Goal: Find specific page/section: Find specific page/section

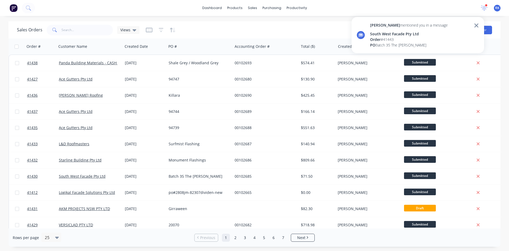
click at [398, 34] on div "South West Facade Pty Ltd" at bounding box center [409, 34] width 78 height 6
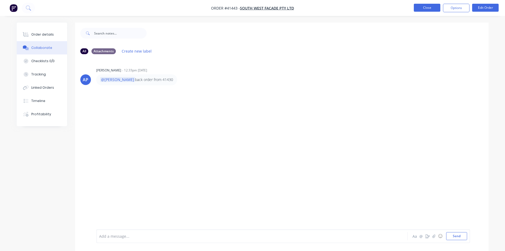
click at [425, 6] on button "Close" at bounding box center [427, 8] width 27 height 8
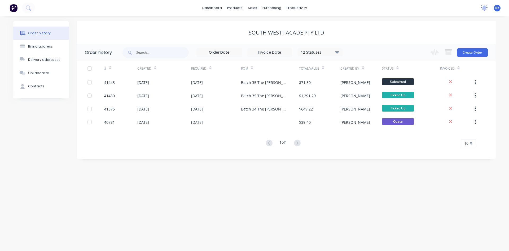
click at [487, 6] on icon at bounding box center [484, 7] width 7 height 5
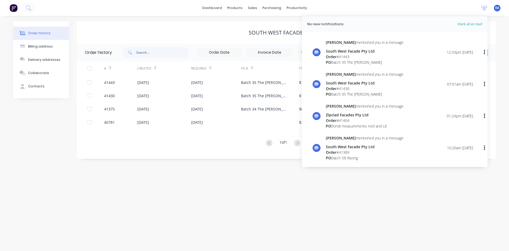
click at [336, 57] on span "Order" at bounding box center [331, 56] width 11 height 5
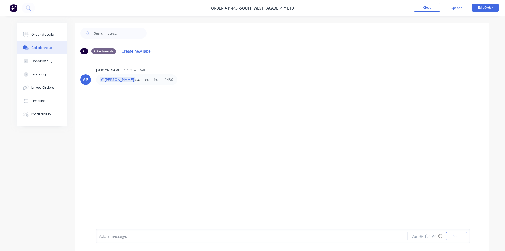
click at [318, 89] on div "AP [PERSON_NAME] - 12:33pm [DATE] @[PERSON_NAME] back order from 41430" at bounding box center [282, 143] width 414 height 171
click at [426, 8] on button "Close" at bounding box center [427, 8] width 27 height 8
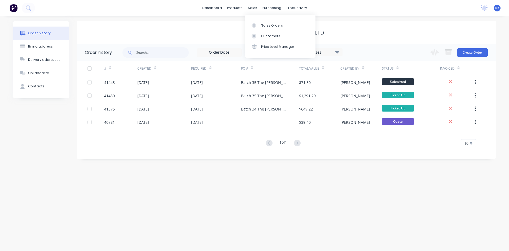
click at [253, 7] on div "sales" at bounding box center [252, 8] width 15 height 8
click at [267, 26] on div "Sales Orders" at bounding box center [272, 25] width 22 height 5
